Goal: Task Accomplishment & Management: Manage account settings

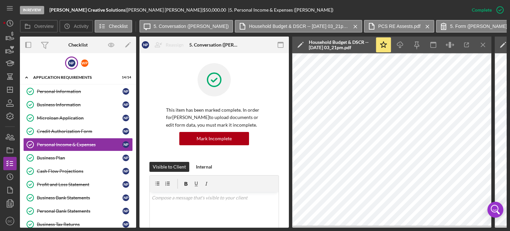
scroll to position [209, 0]
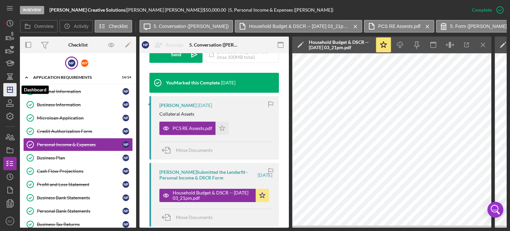
click at [8, 92] on polygon "button" at bounding box center [9, 89] width 5 height 5
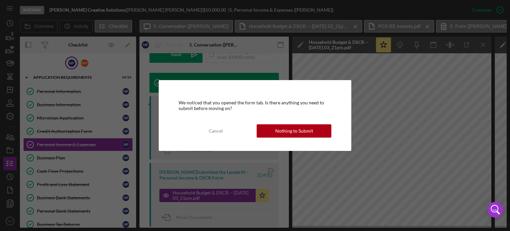
click at [281, 123] on div "We noticed that you opened the form tab. Is there anything you need to submit b…" at bounding box center [255, 115] width 193 height 70
click at [281, 124] on div "Nothing to Submit" at bounding box center [294, 130] width 38 height 13
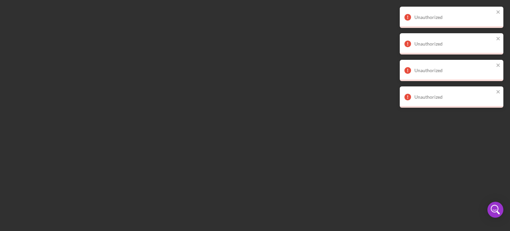
click at [494, 11] on div "Unauthorized" at bounding box center [452, 17] width 104 height 21
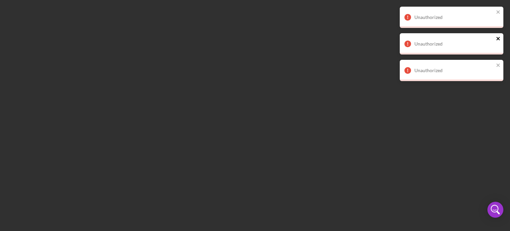
click at [499, 37] on icon "close" at bounding box center [498, 38] width 5 height 5
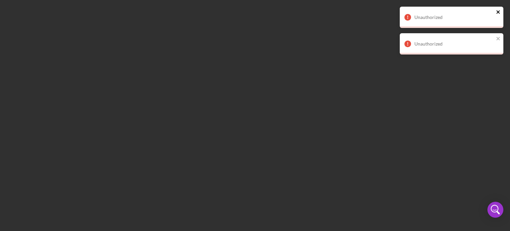
click at [496, 11] on icon "close" at bounding box center [497, 11] width 3 height 3
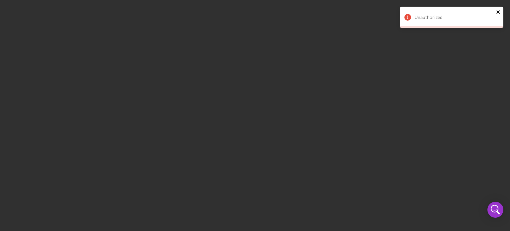
click at [497, 13] on icon "close" at bounding box center [497, 11] width 3 height 3
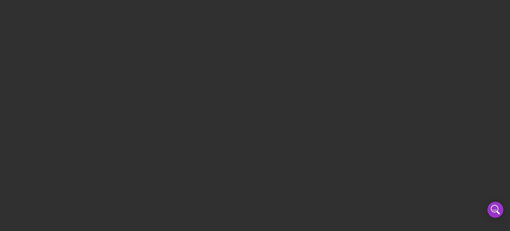
click at [28, 68] on div at bounding box center [255, 115] width 510 height 231
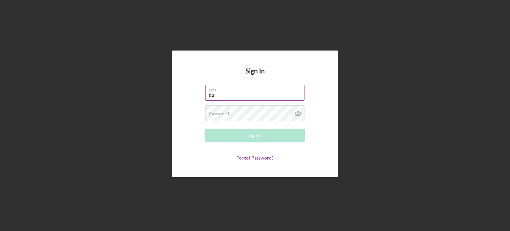
type input "[EMAIL_ADDRESS][DOMAIN_NAME]"
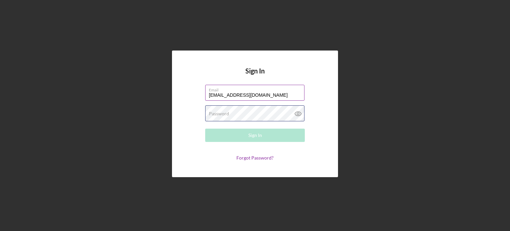
click at [245, 111] on div "Password Required" at bounding box center [255, 113] width 100 height 17
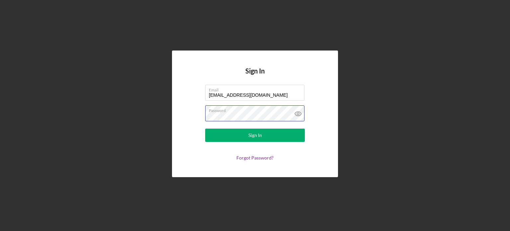
click at [205, 128] on button "Sign In" at bounding box center [255, 134] width 100 height 13
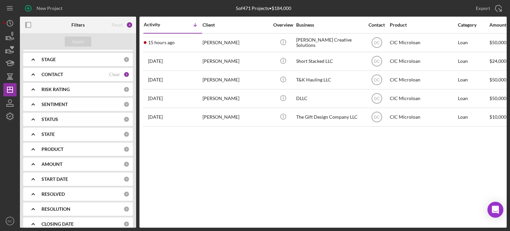
scroll to position [59, 0]
click at [11, 112] on icon "button" at bounding box center [10, 116] width 17 height 17
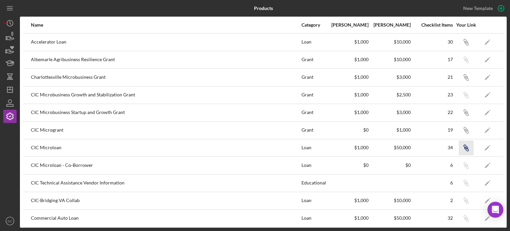
click at [463, 43] on icon "button" at bounding box center [465, 41] width 4 height 4
